Goal: Transaction & Acquisition: Download file/media

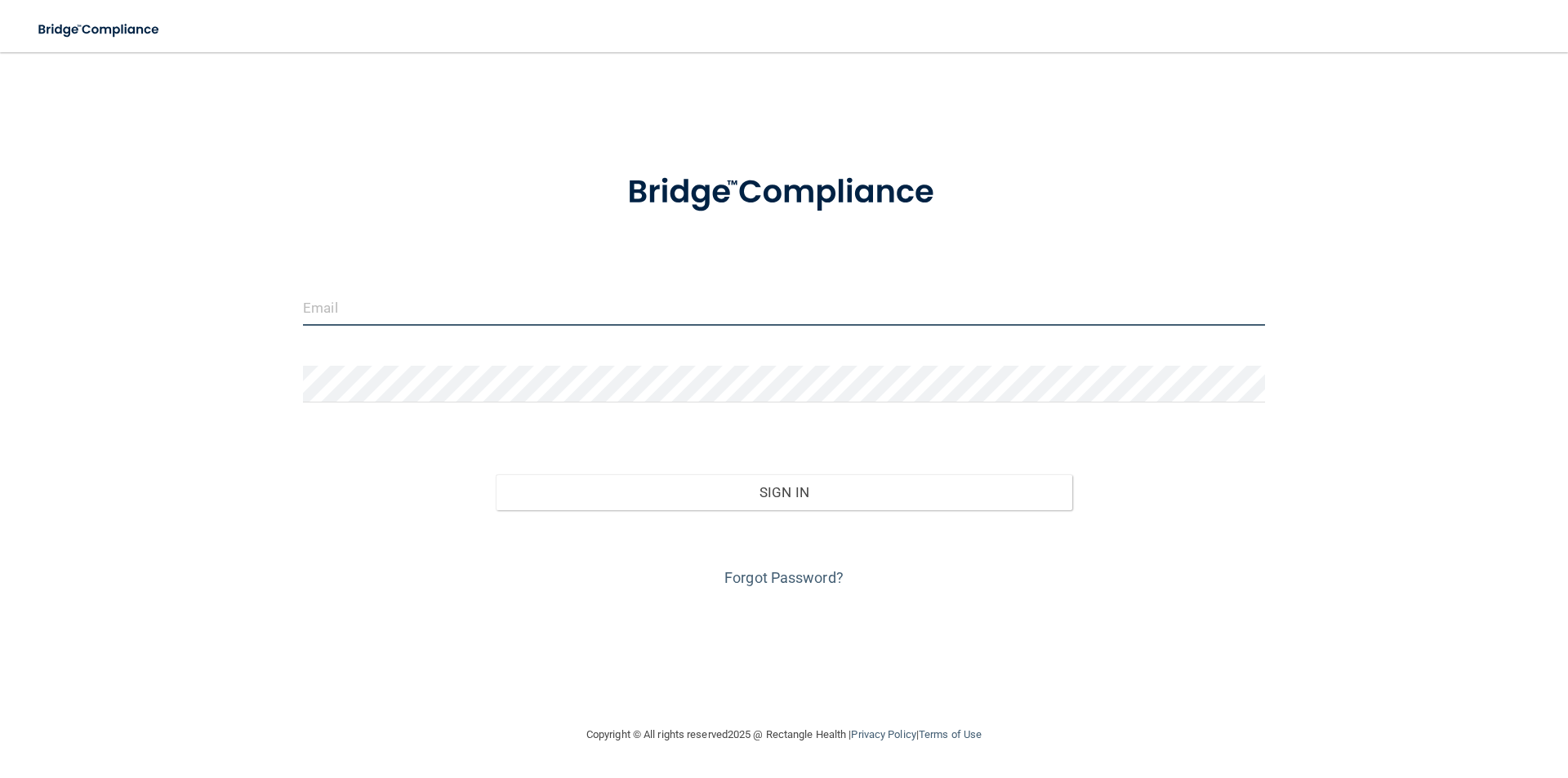
click at [443, 316] on input "email" at bounding box center [784, 307] width 962 height 37
type input "[PERSON_NAME][EMAIL_ADDRESS][DOMAIN_NAME]"
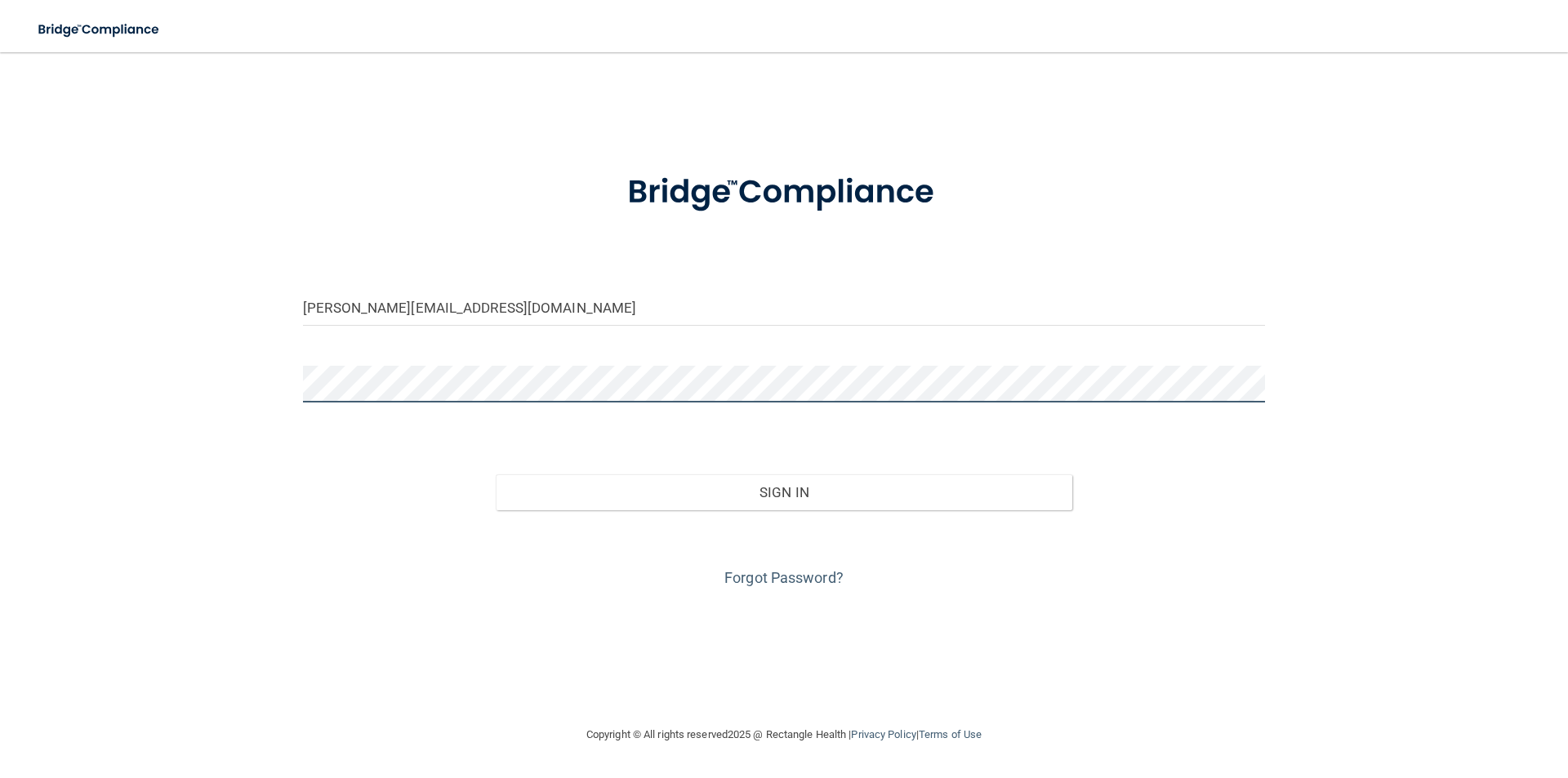
click at [496, 475] on button "Sign In" at bounding box center [785, 492] width 578 height 36
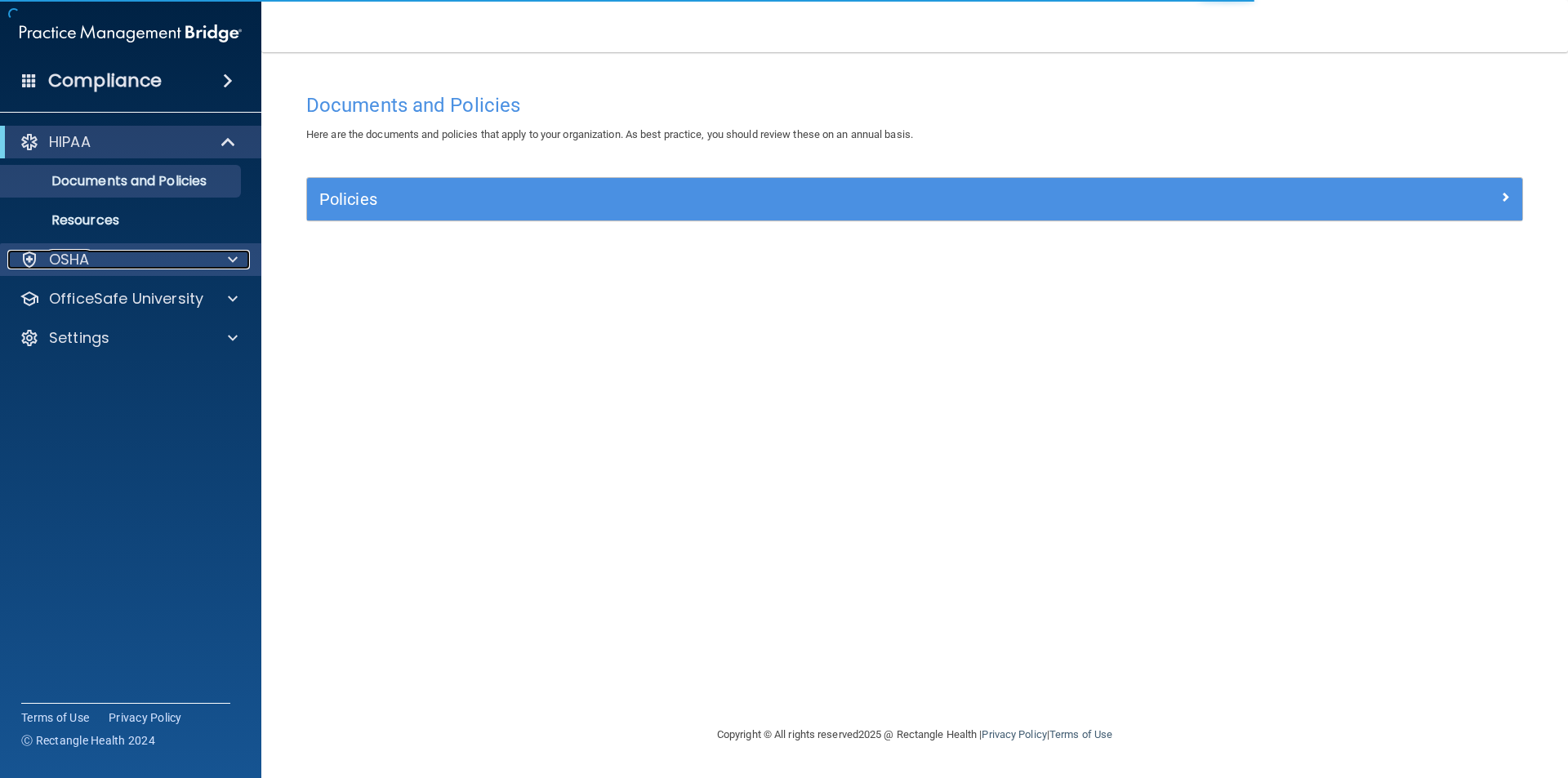
click at [230, 258] on span at bounding box center [233, 260] width 10 height 19
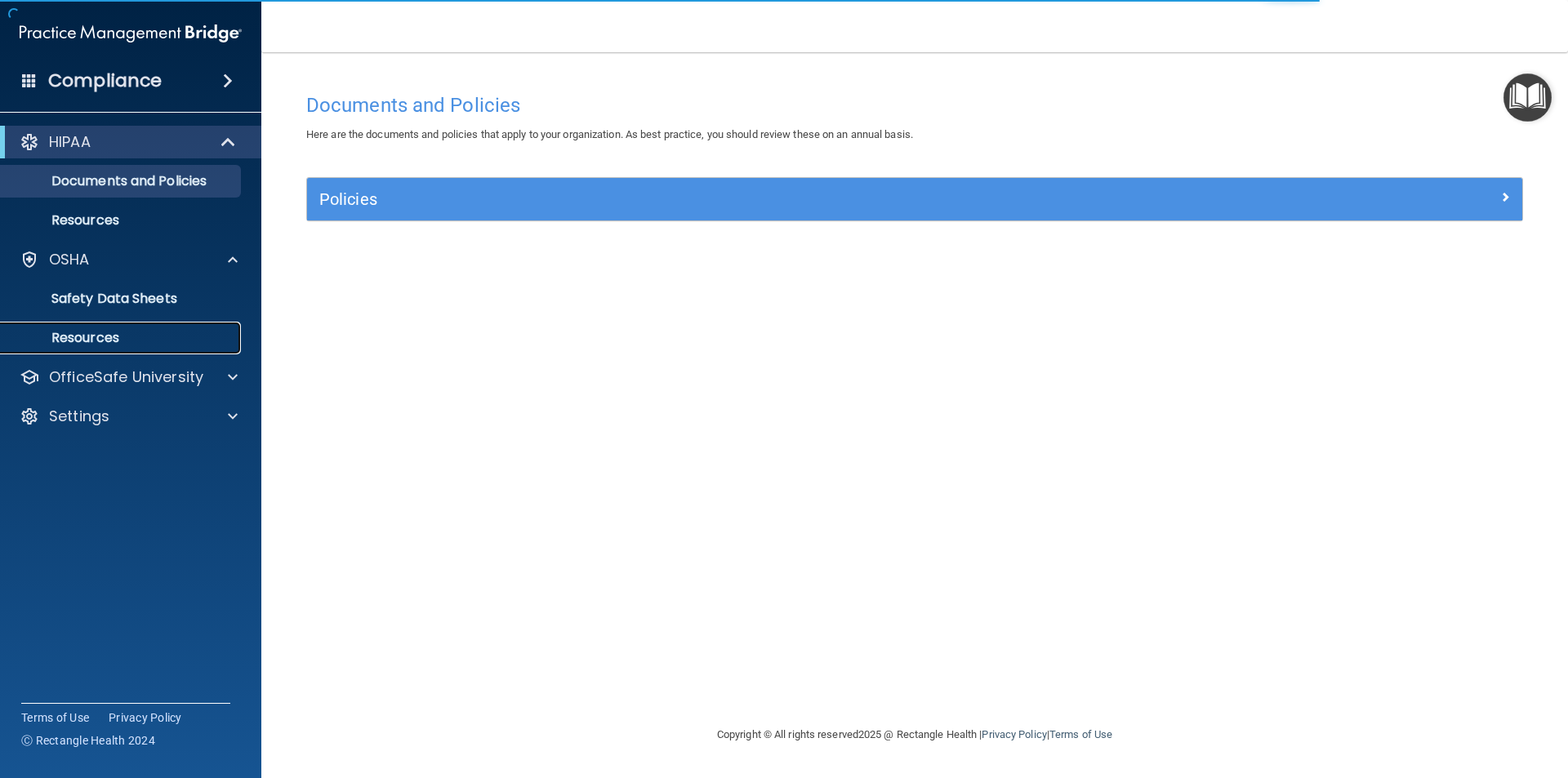
click at [109, 342] on p "Resources" at bounding box center [122, 337] width 223 height 16
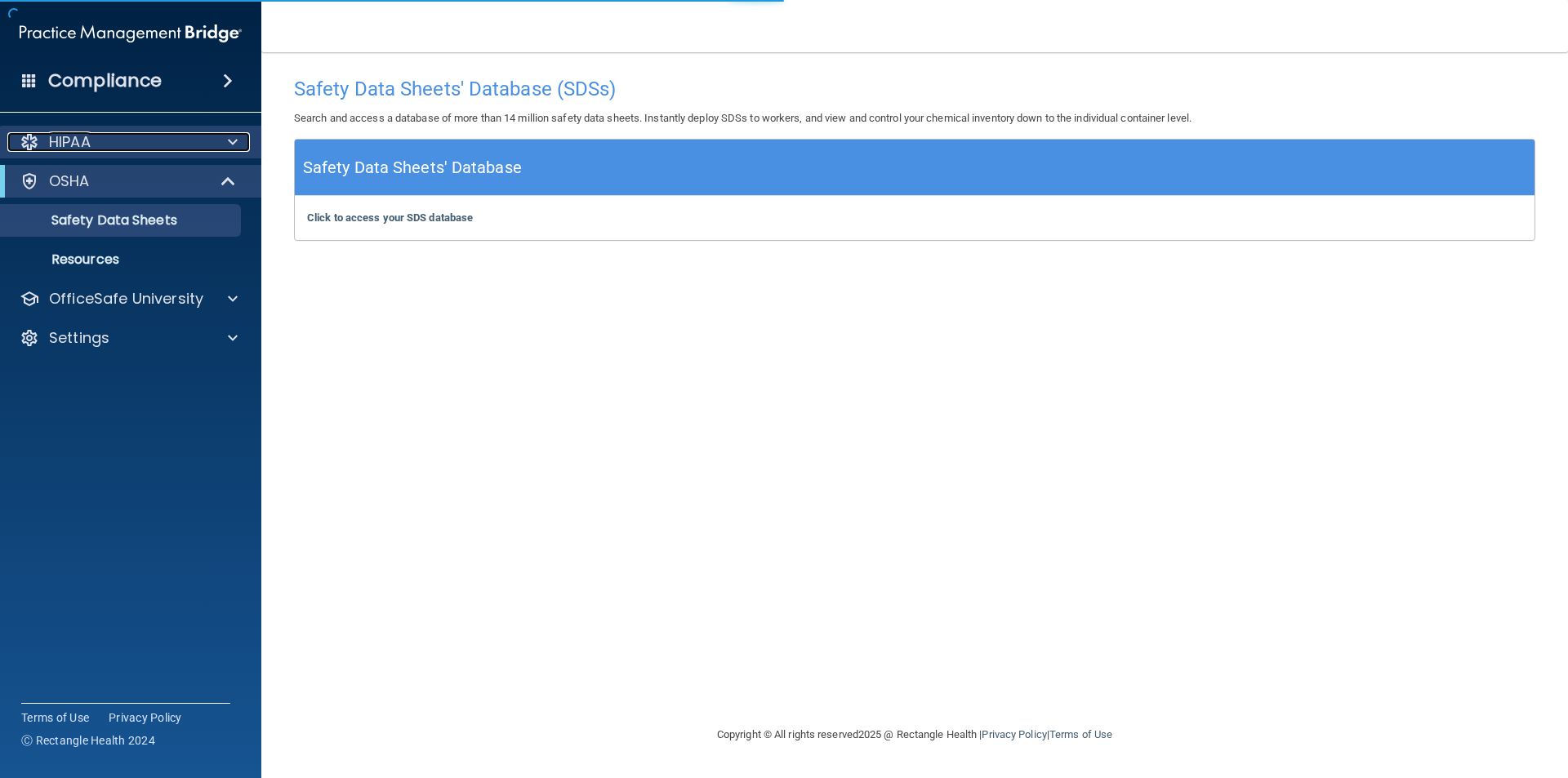
click at [65, 141] on p "HIPAA" at bounding box center [70, 142] width 42 height 19
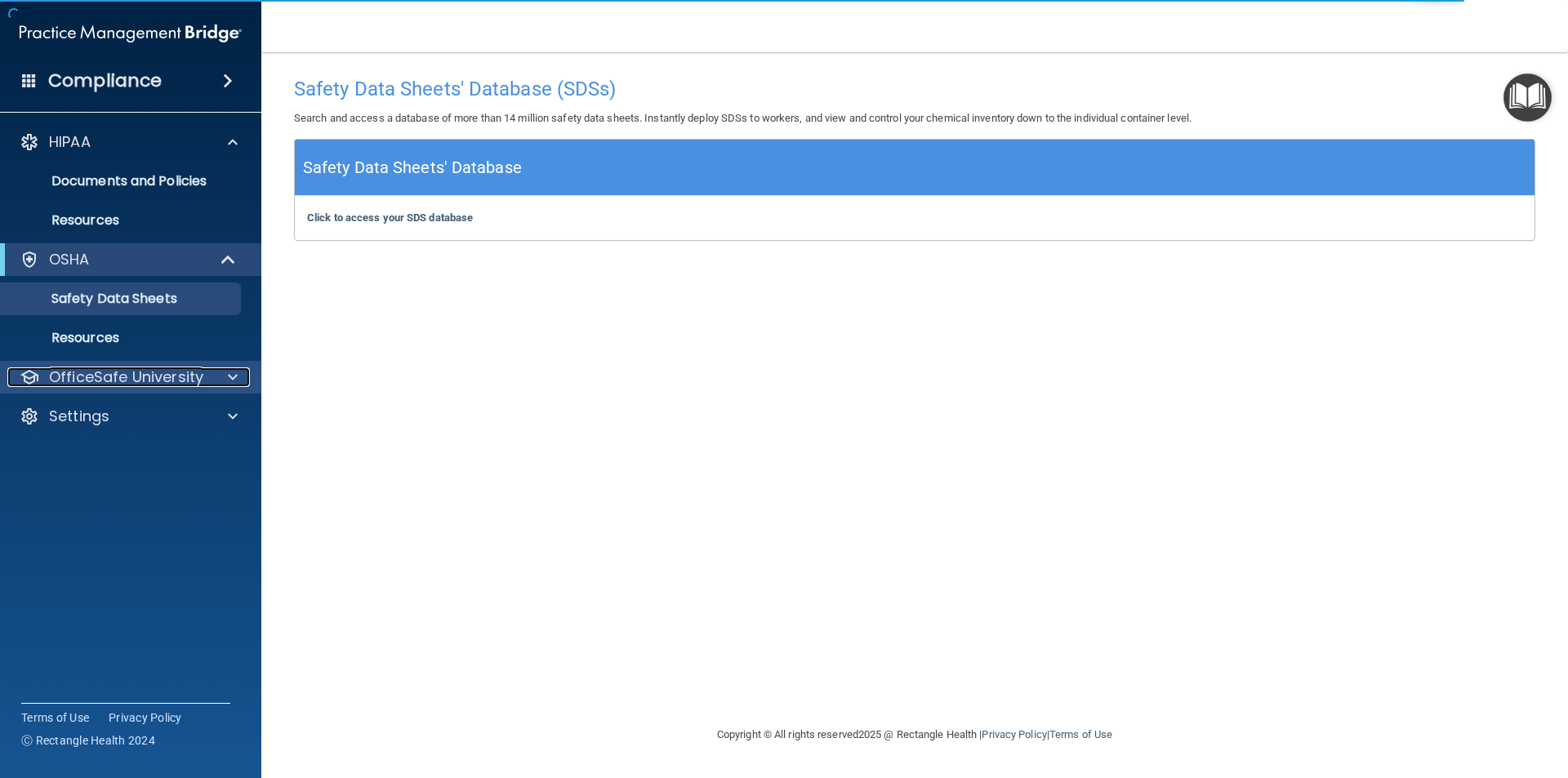
click at [232, 377] on span at bounding box center [233, 377] width 10 height 19
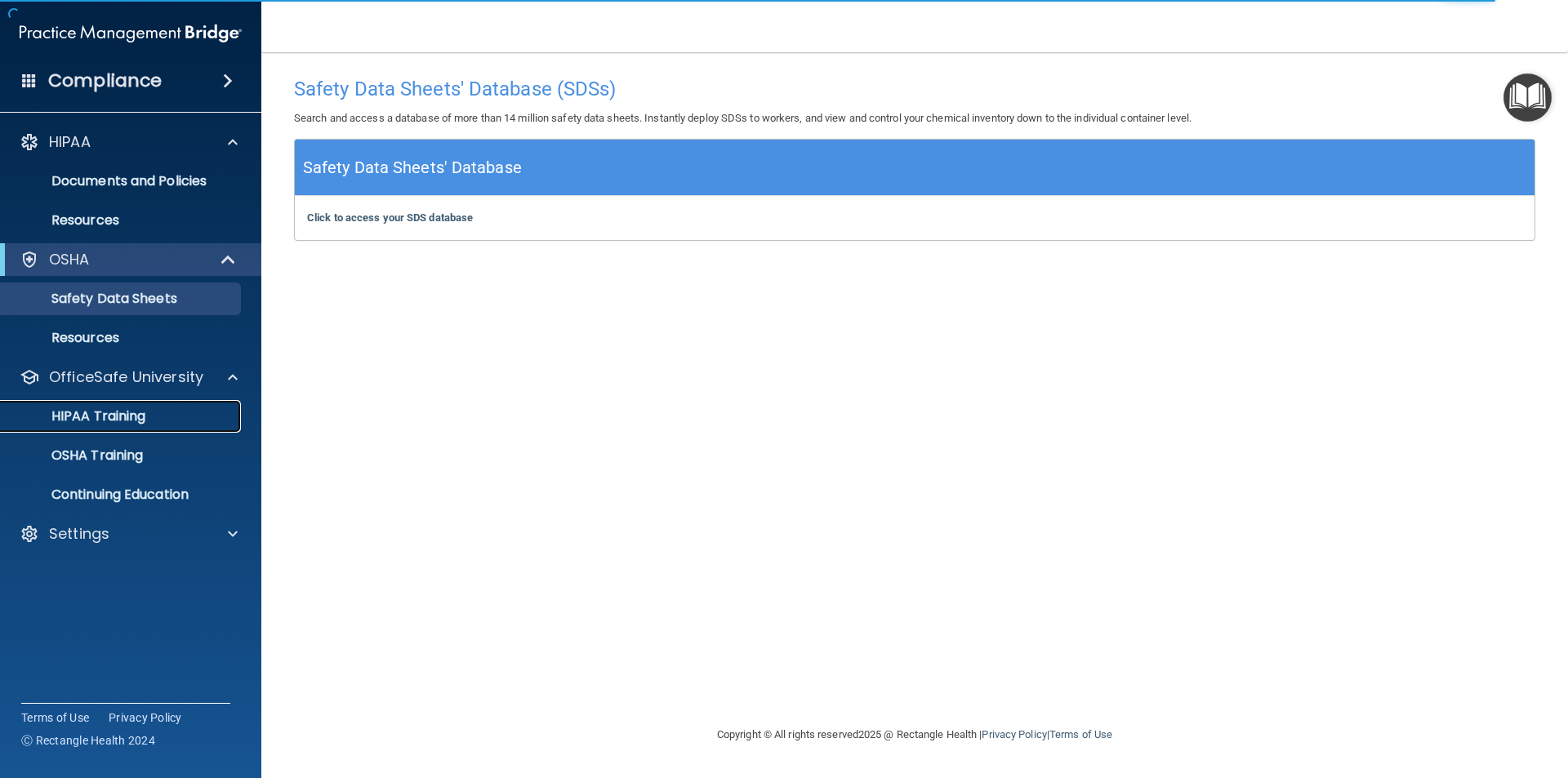
click at [102, 411] on p "HIPAA Training" at bounding box center [78, 416] width 135 height 16
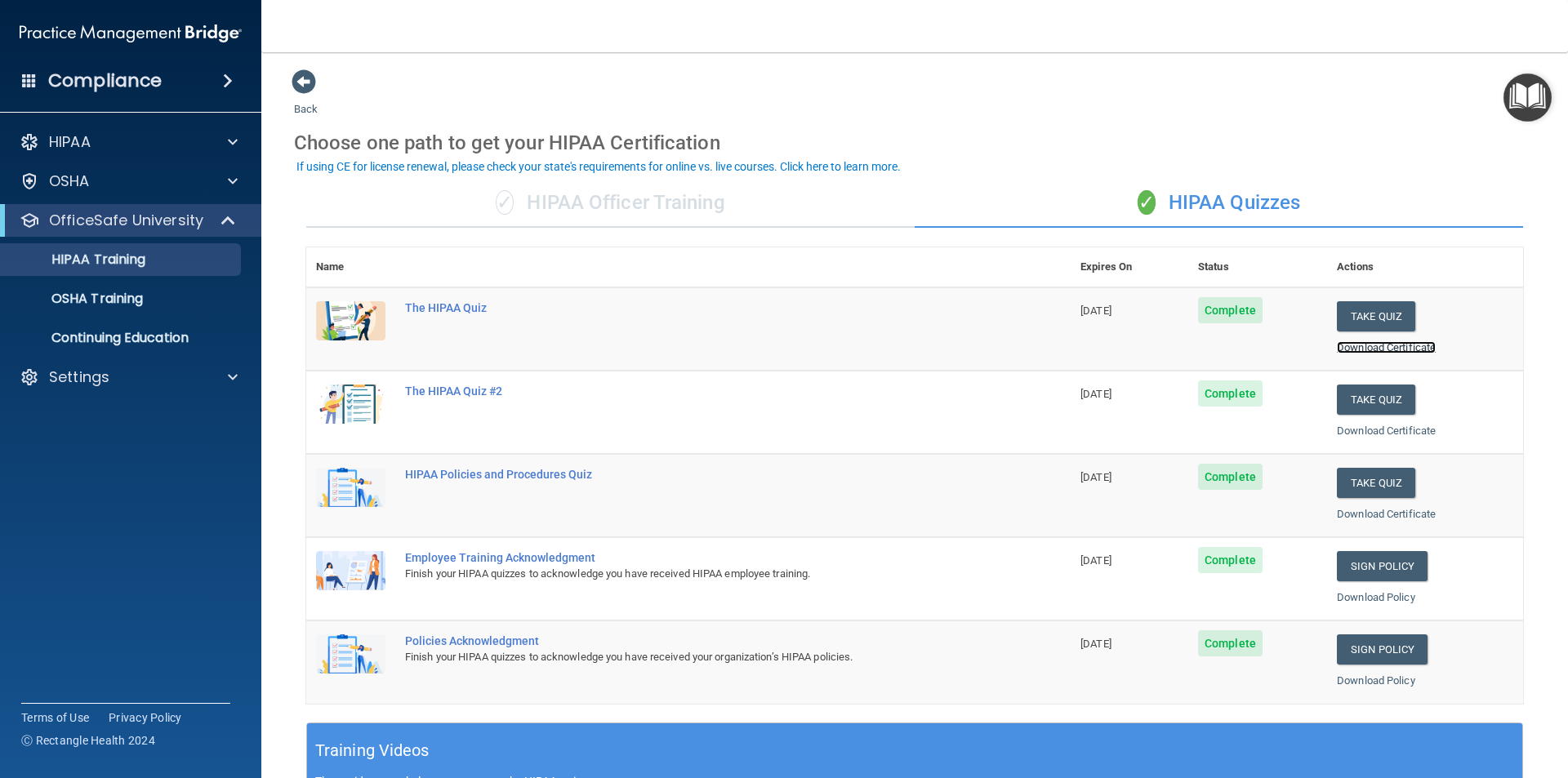
click at [1379, 347] on link "Download Certificate" at bounding box center [1387, 347] width 99 height 13
click at [91, 292] on p "OSHA Training" at bounding box center [77, 298] width 133 height 16
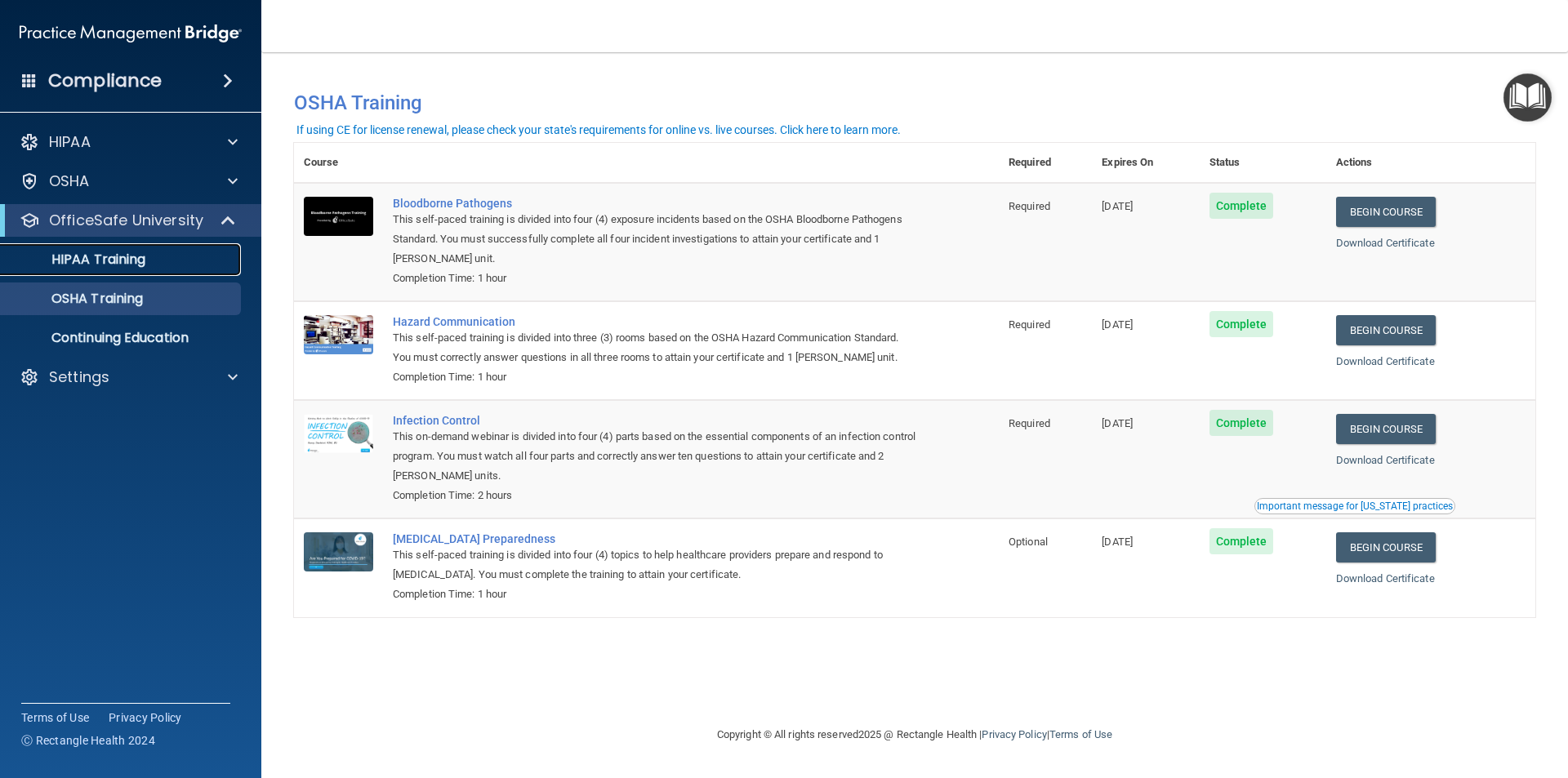
click at [106, 263] on p "HIPAA Training" at bounding box center [78, 260] width 135 height 16
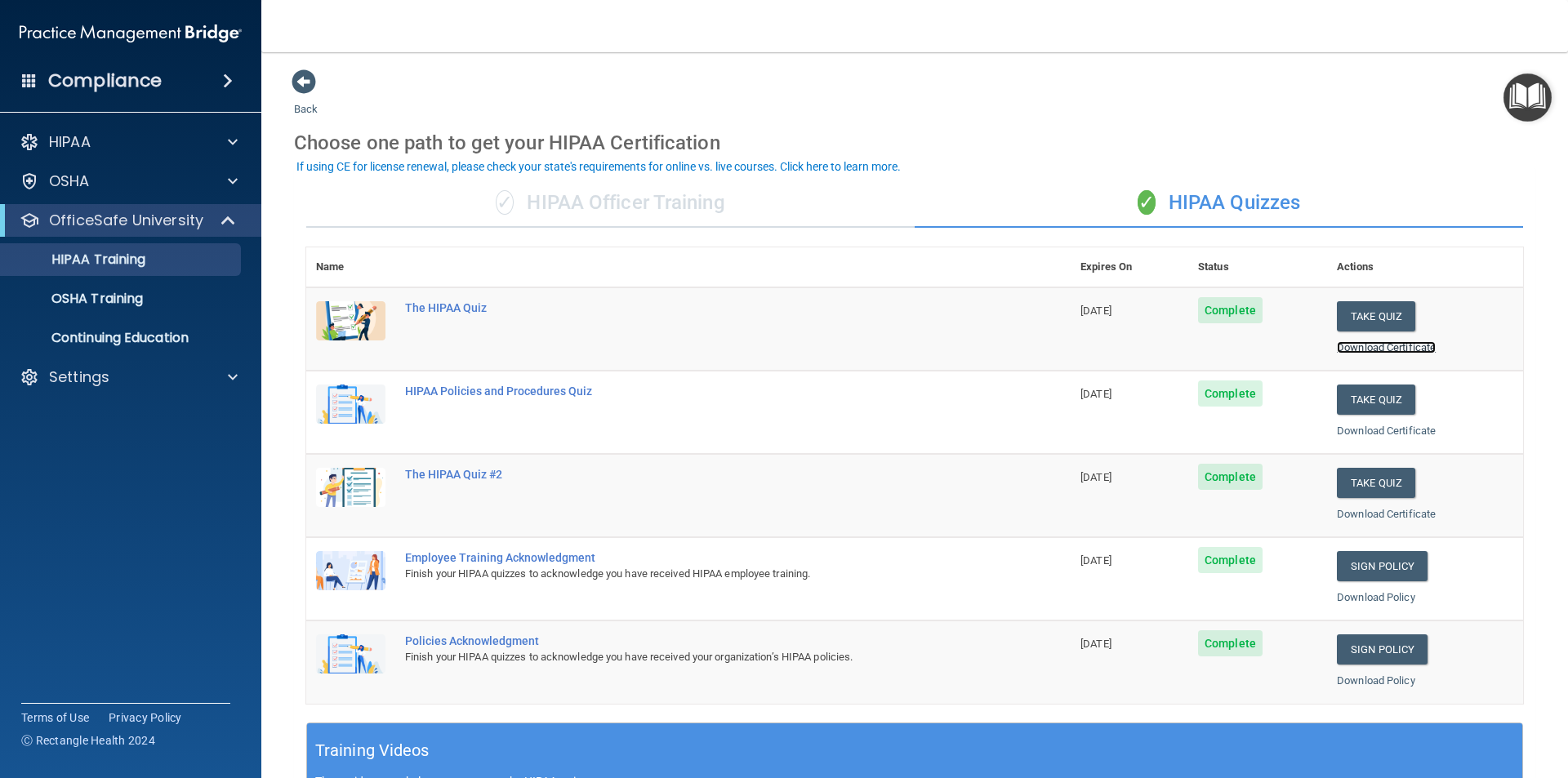
click at [1359, 345] on link "Download Certificate" at bounding box center [1387, 347] width 99 height 13
click at [1341, 427] on link "Download Certificate" at bounding box center [1387, 430] width 99 height 13
click at [1358, 516] on link "Download Certificate" at bounding box center [1387, 513] width 99 height 13
click at [1364, 595] on link "Download Policy" at bounding box center [1376, 597] width 78 height 13
click at [1364, 677] on link "Download Policy" at bounding box center [1376, 680] width 78 height 13
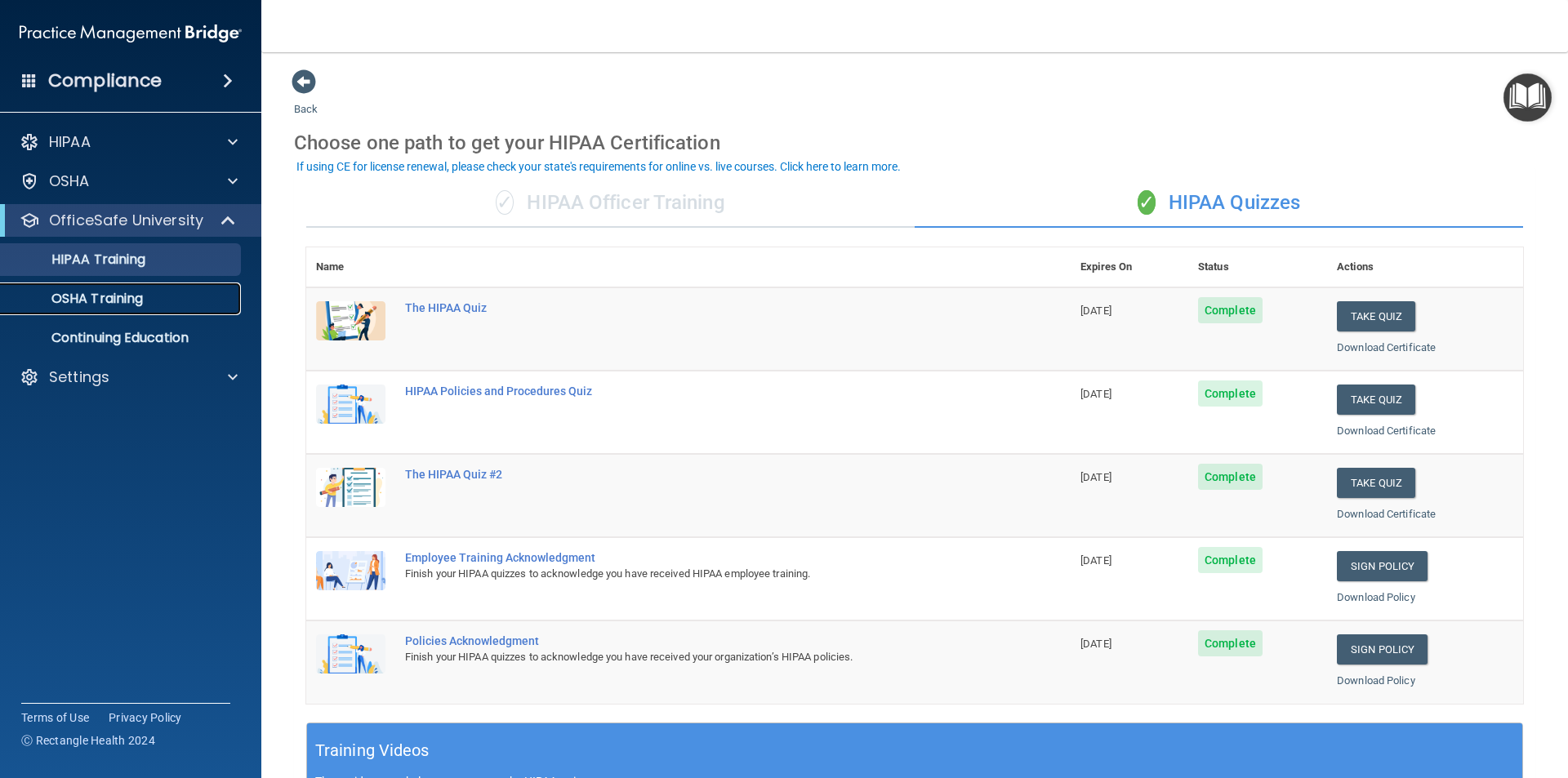
click at [95, 298] on p "OSHA Training" at bounding box center [77, 298] width 133 height 16
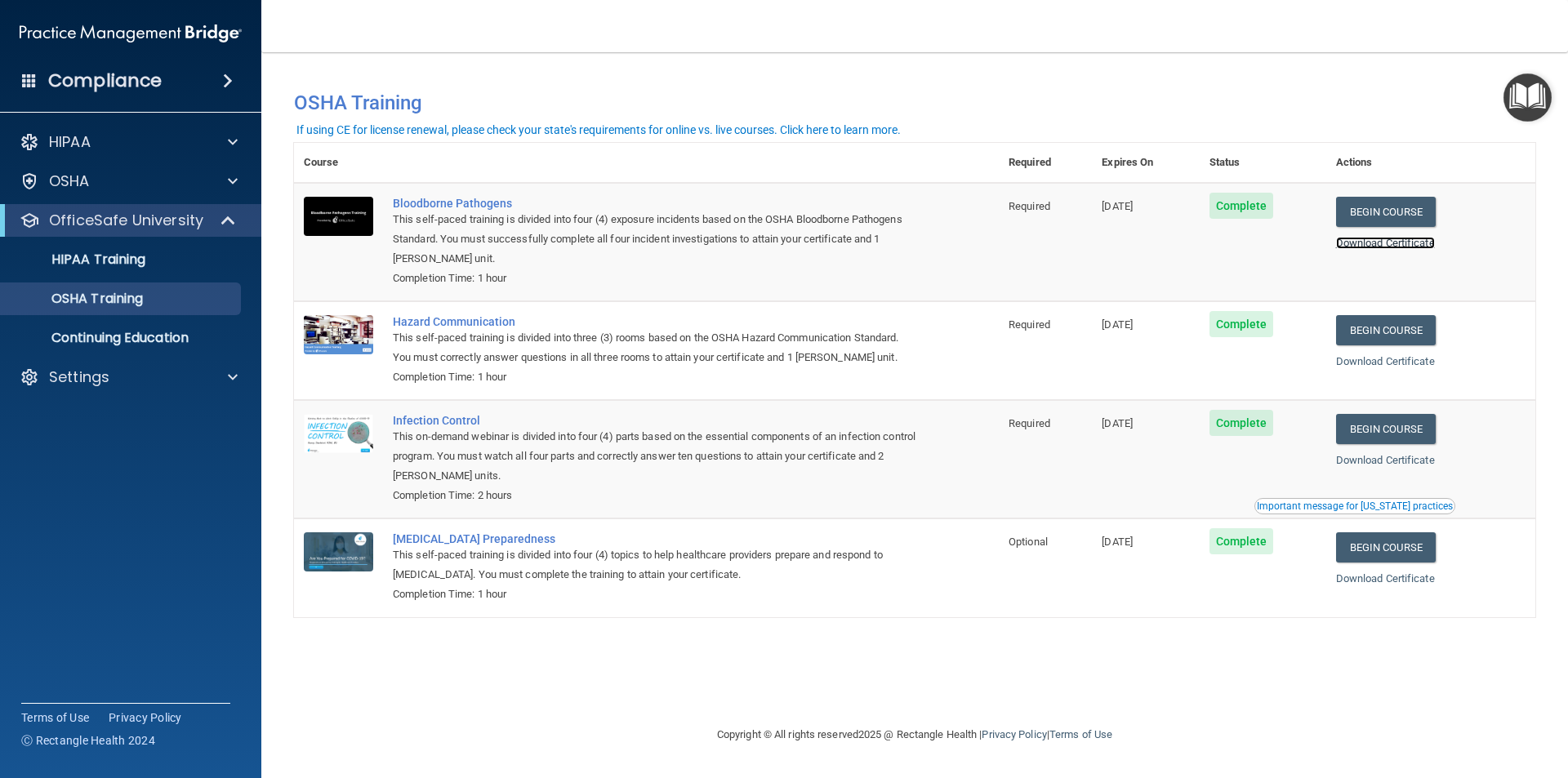
click at [1392, 246] on link "Download Certificate" at bounding box center [1386, 242] width 99 height 13
click at [1376, 362] on link "Download Certificate" at bounding box center [1386, 361] width 99 height 13
click at [1387, 460] on link "Download Certificate" at bounding box center [1386, 460] width 99 height 13
click at [1376, 582] on link "Download Certificate" at bounding box center [1386, 578] width 99 height 13
